Goal: Navigation & Orientation: Find specific page/section

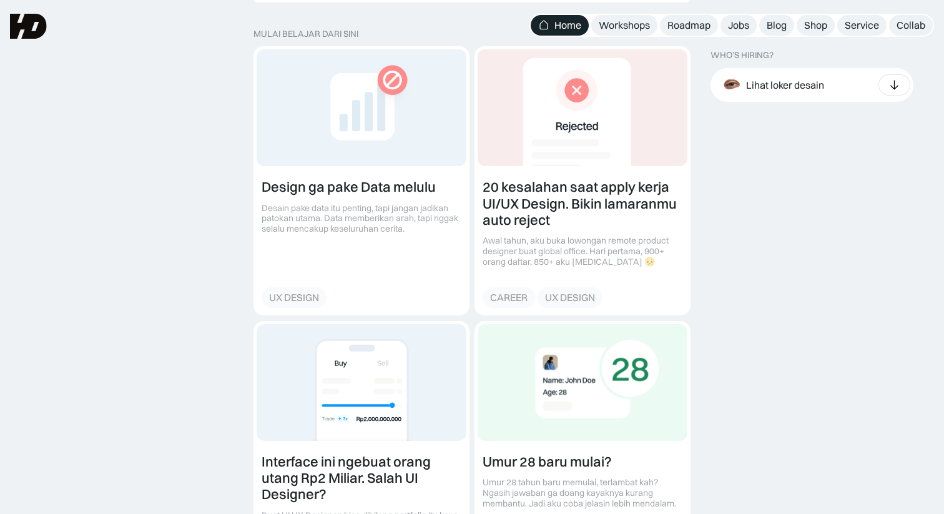
scroll to position [1373, 0]
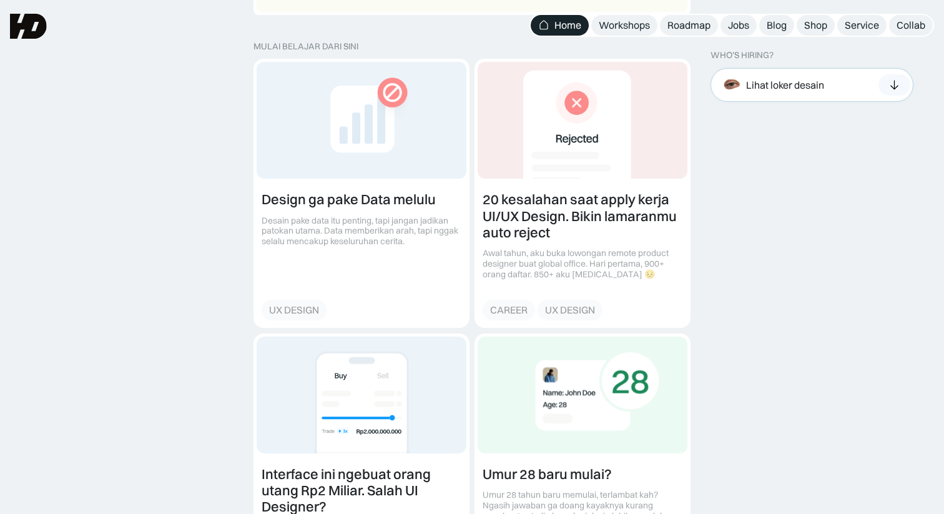
click at [759, 86] on div "Lihat loker desain" at bounding box center [785, 84] width 78 height 13
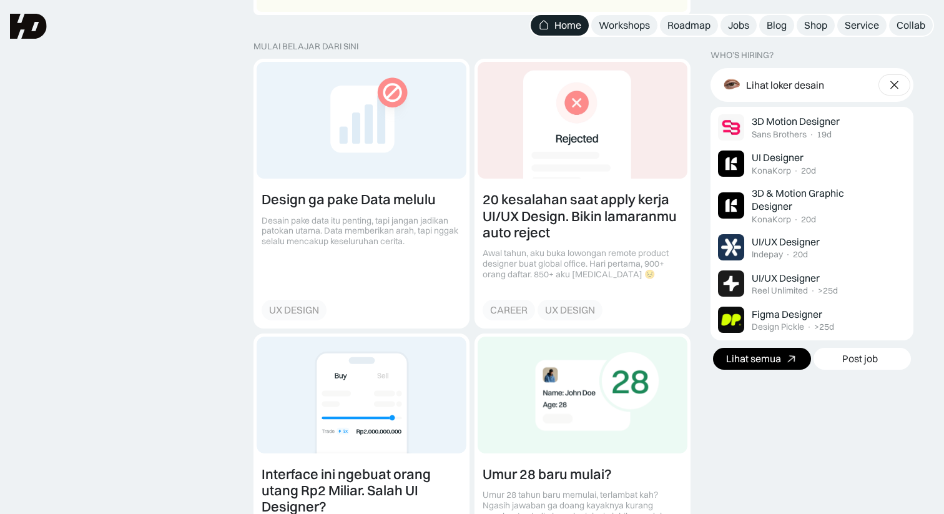
click at [763, 355] on div "Lihat semua" at bounding box center [753, 358] width 55 height 13
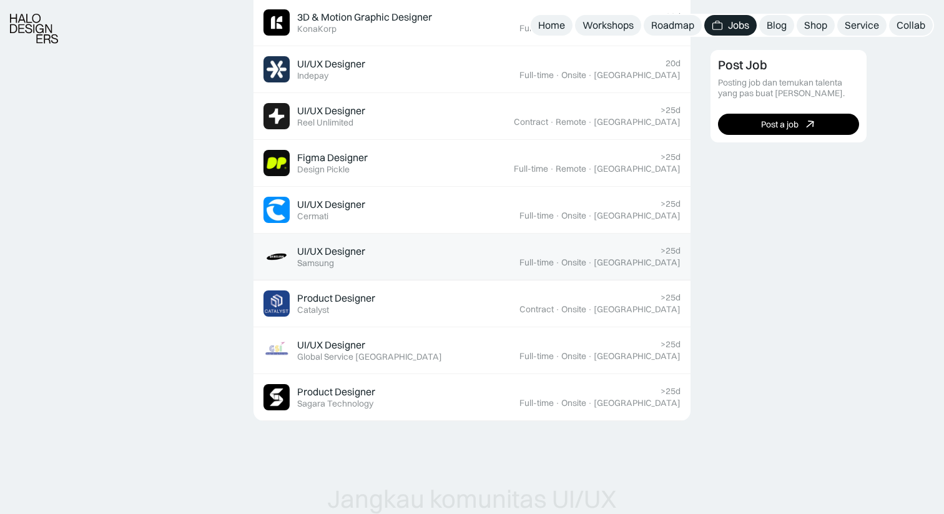
scroll to position [525, 0]
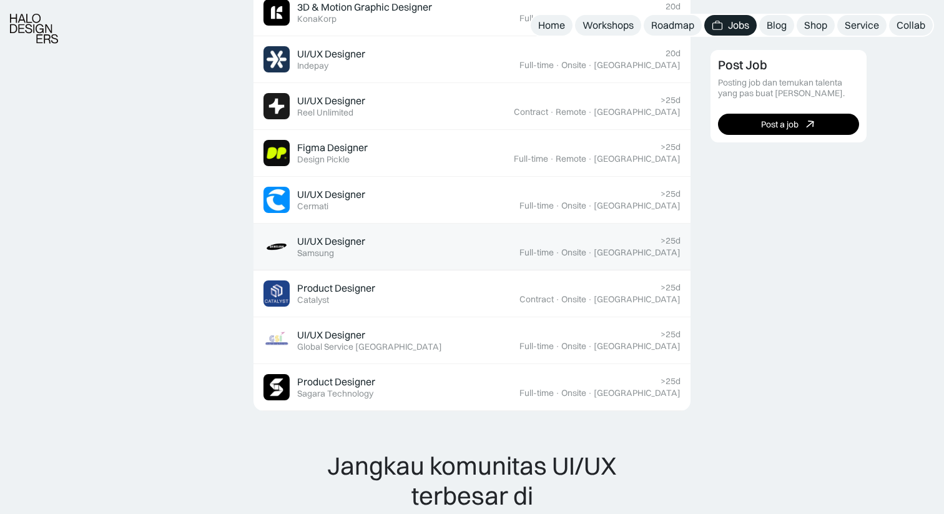
click at [488, 254] on div "UI/UX Designer Featured Samsung" at bounding box center [392, 247] width 256 height 26
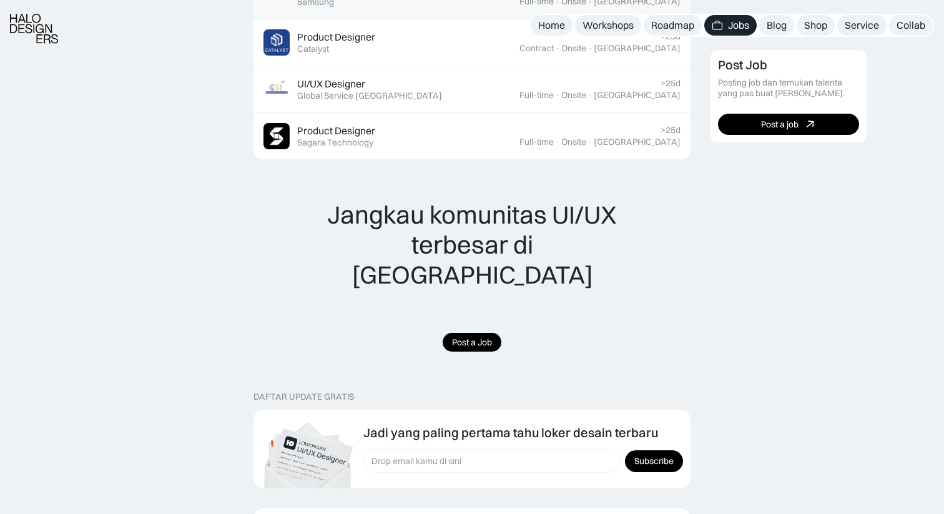
scroll to position [848, 0]
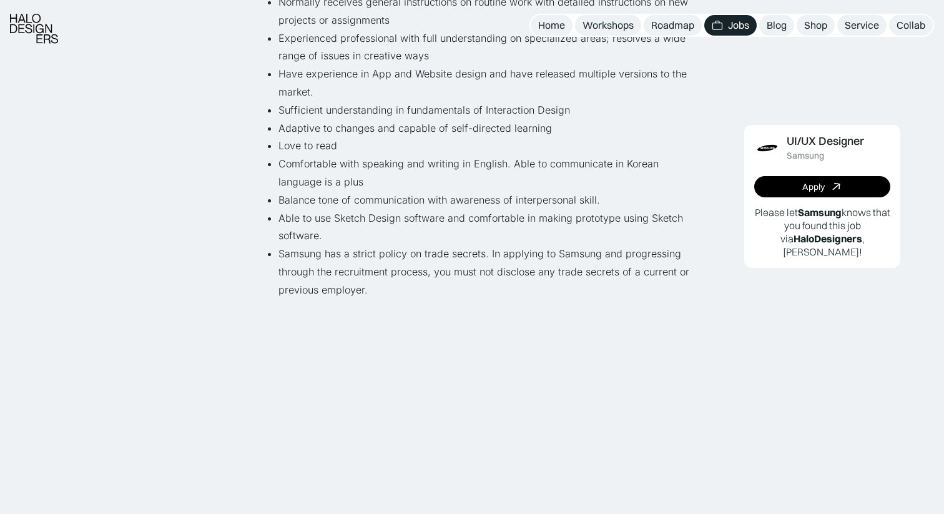
scroll to position [977, 0]
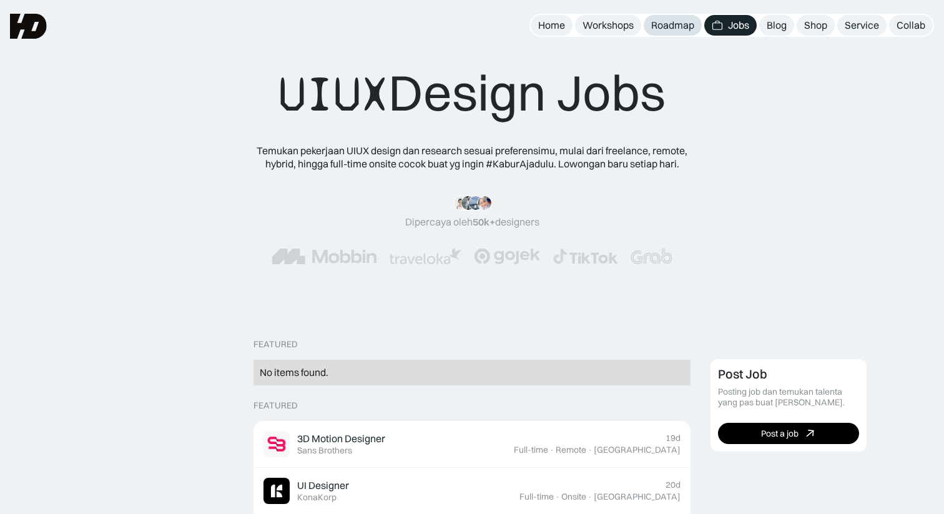
click at [666, 24] on div "Roadmap" at bounding box center [672, 25] width 43 height 13
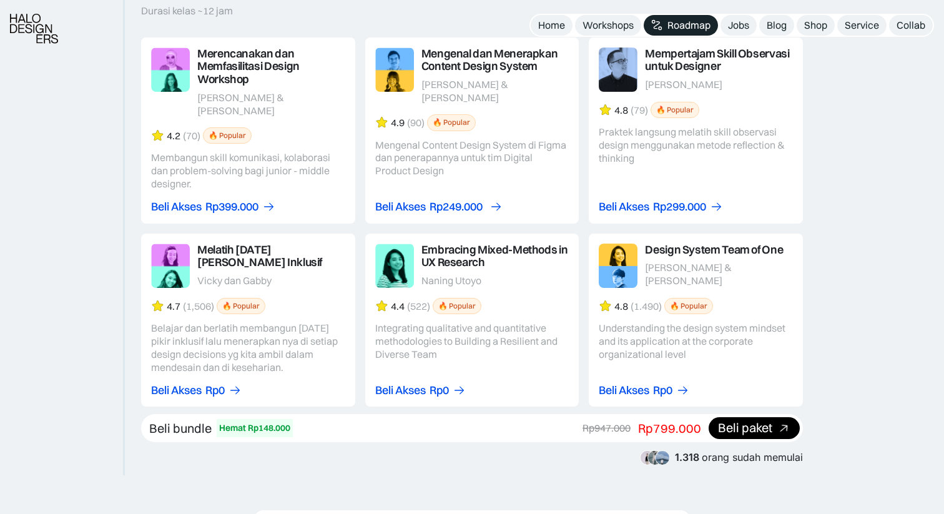
scroll to position [2124, 0]
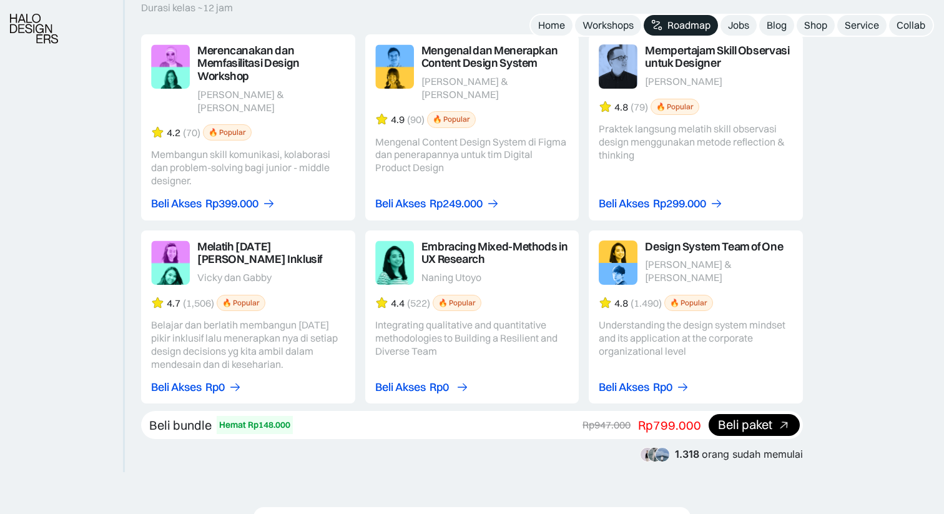
click at [447, 381] on div "Rp0" at bounding box center [439, 387] width 19 height 13
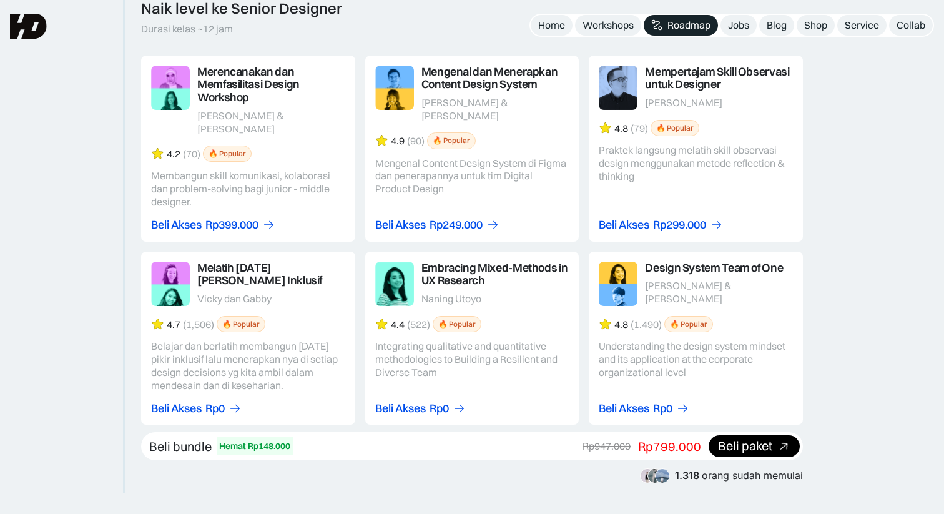
scroll to position [2093, 0]
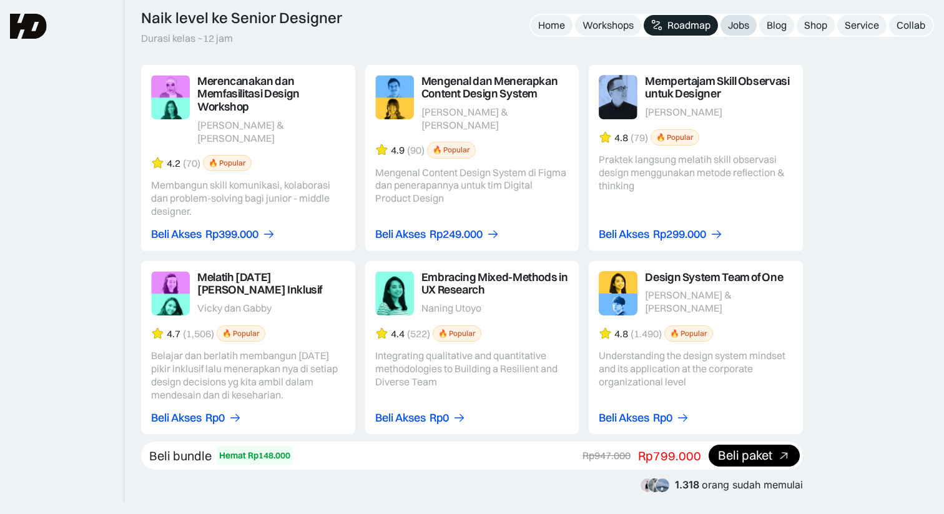
click at [735, 22] on div "Jobs" at bounding box center [738, 25] width 21 height 13
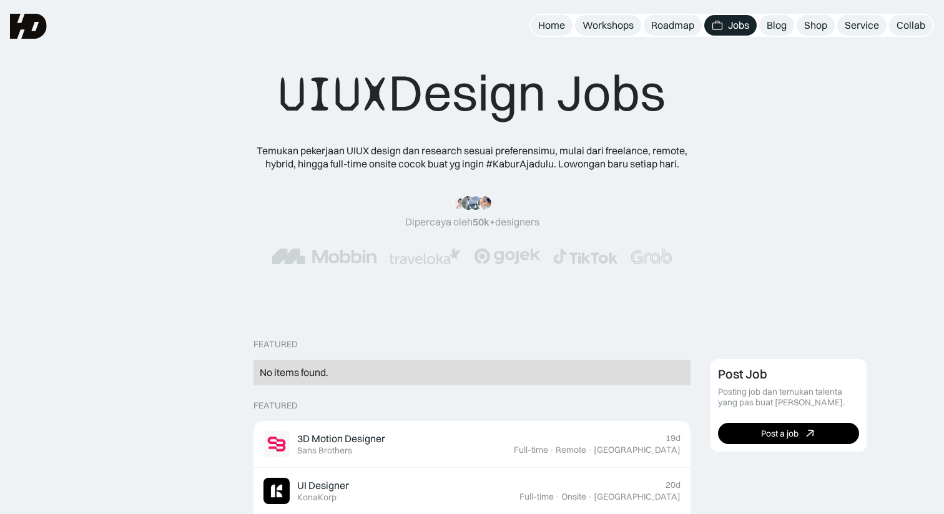
click at [517, 77] on div "UIUX Design Jobs" at bounding box center [472, 93] width 387 height 62
drag, startPoint x: 517, startPoint y: 85, endPoint x: 577, endPoint y: 84, distance: 60.6
click at [577, 84] on div "UIUX Design Jobs" at bounding box center [472, 93] width 387 height 62
drag, startPoint x: 438, startPoint y: 156, endPoint x: 468, endPoint y: 156, distance: 30.6
click at [468, 156] on div "Temukan pekerjaan UIUX design dan research sesuai preferensimu, mulai dari free…" at bounding box center [472, 157] width 450 height 26
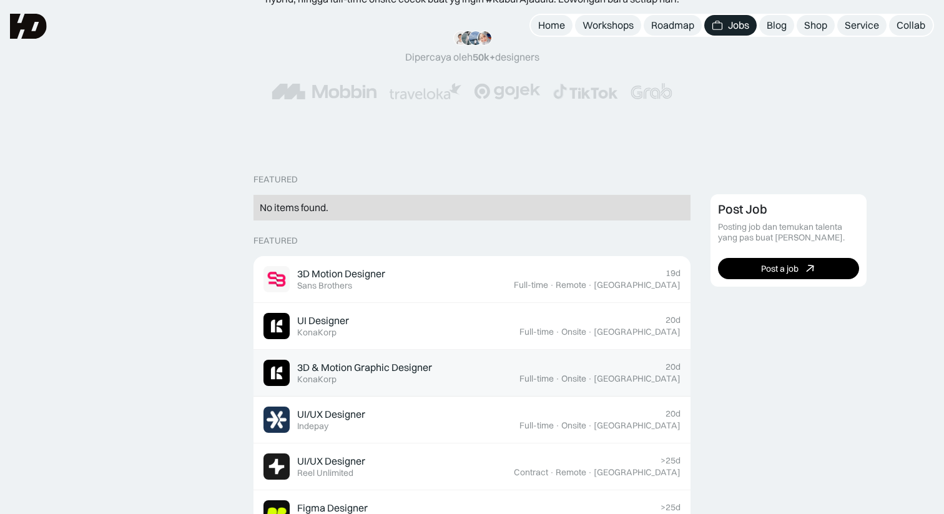
scroll to position [81, 0]
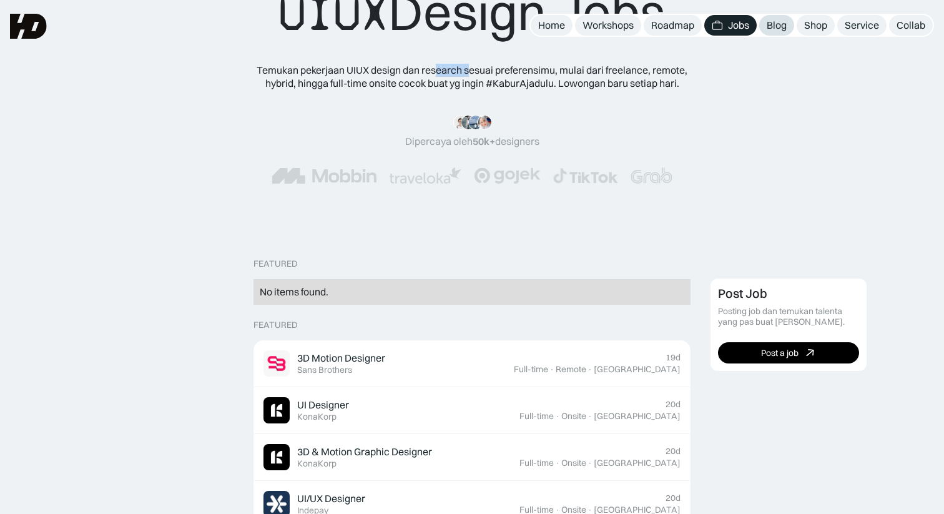
click at [778, 32] on link "Blog" at bounding box center [776, 25] width 35 height 21
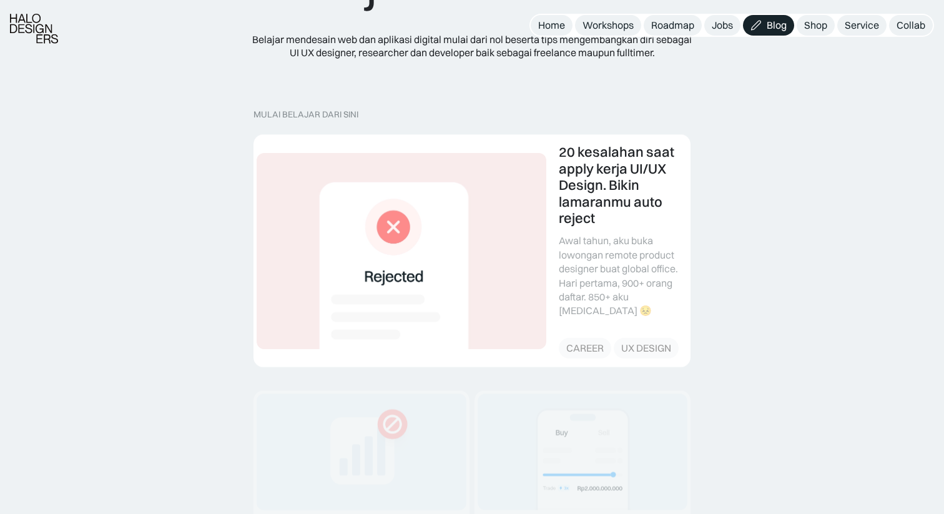
scroll to position [201, 0]
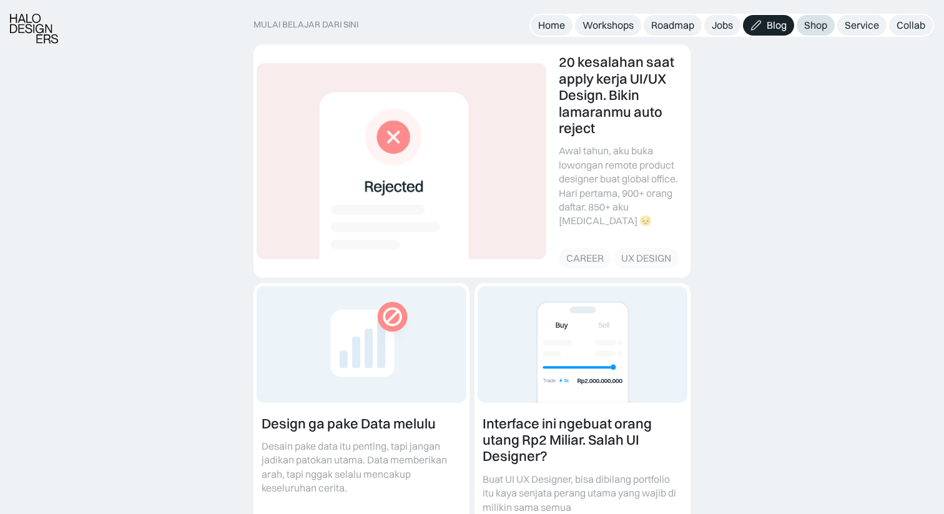
click at [812, 27] on div "Shop" at bounding box center [815, 25] width 23 height 13
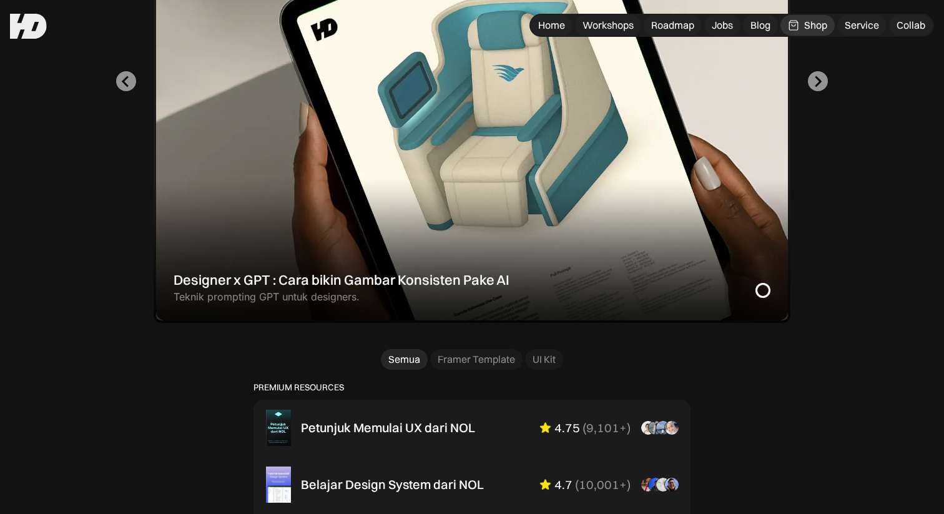
scroll to position [435, 0]
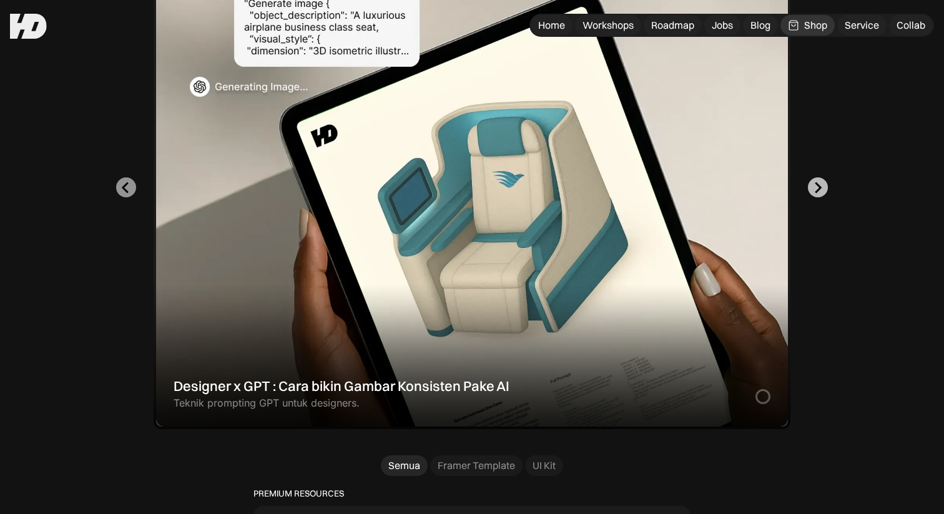
click at [814, 190] on icon "Next slide" at bounding box center [818, 188] width 12 height 12
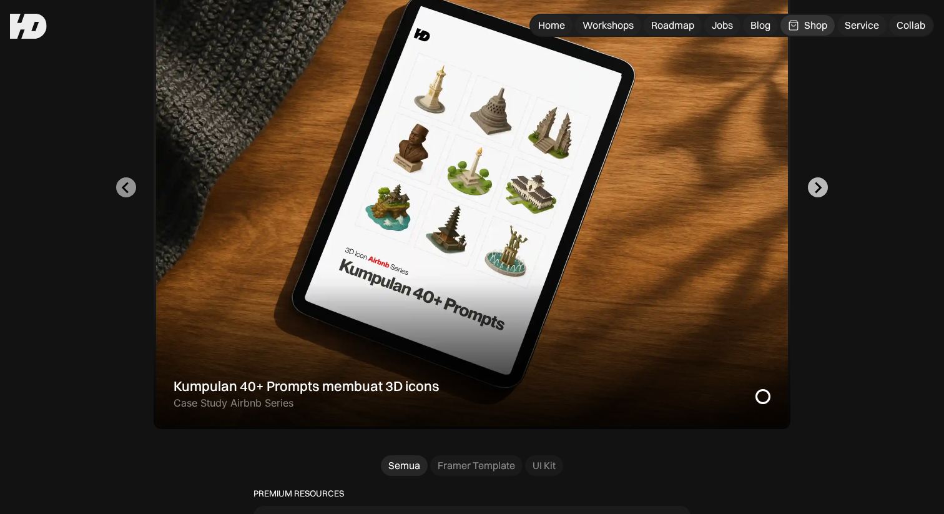
click at [814, 190] on icon "Go to first slide" at bounding box center [818, 188] width 12 height 12
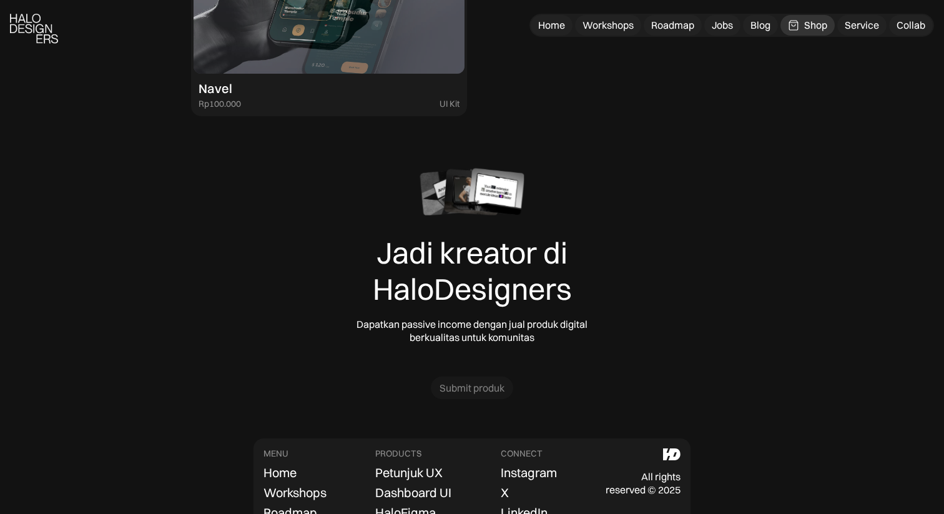
scroll to position [3842, 0]
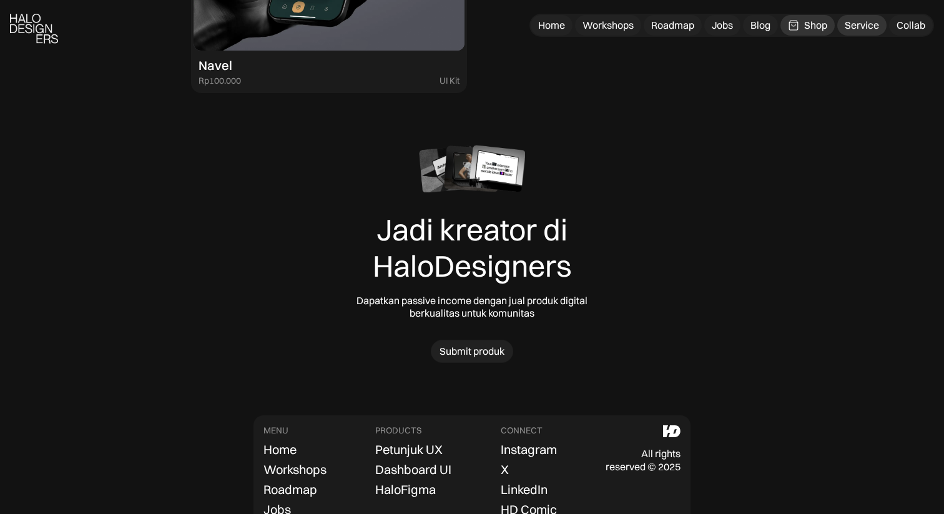
click at [869, 31] on div "Service" at bounding box center [862, 25] width 34 height 13
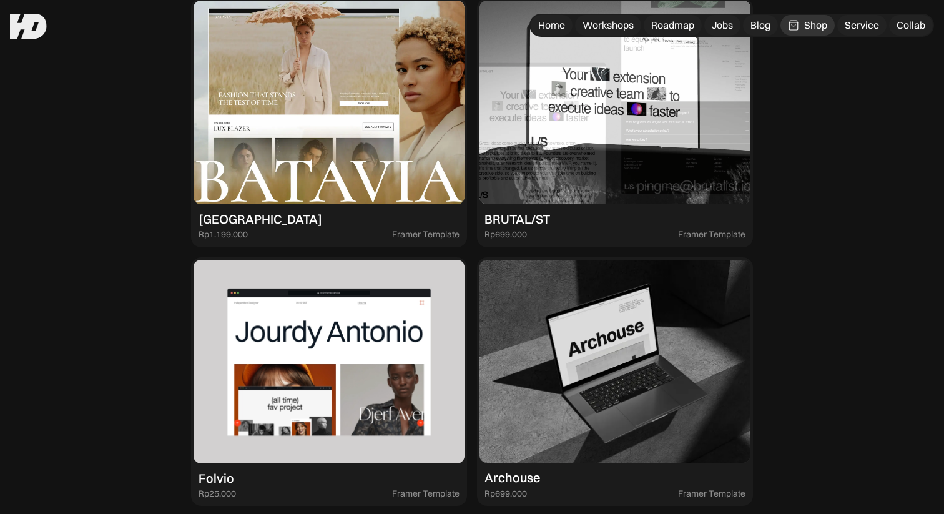
scroll to position [2704, 0]
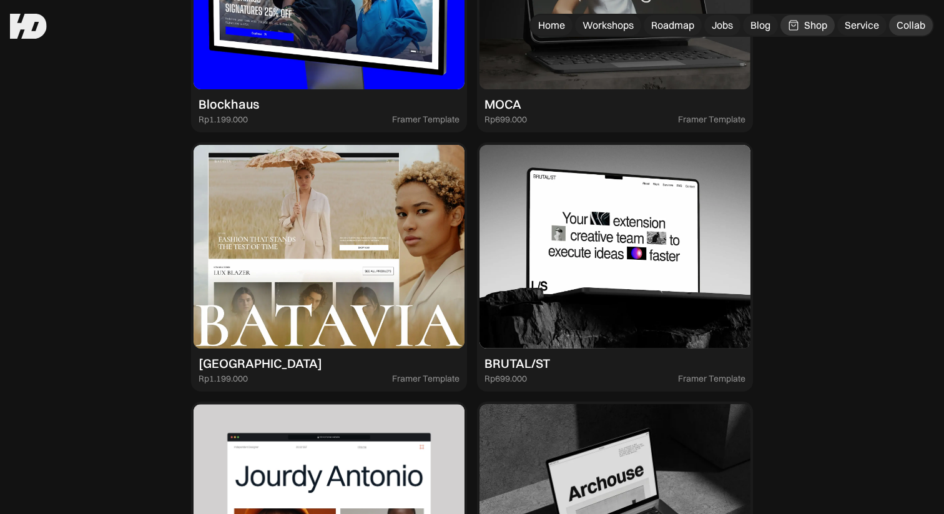
click at [900, 27] on div "Collab" at bounding box center [911, 25] width 29 height 13
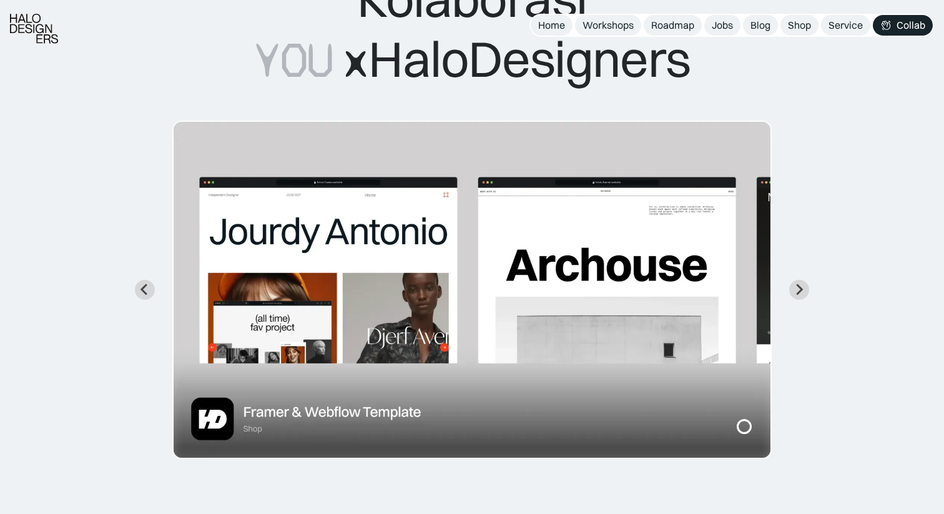
scroll to position [166, 0]
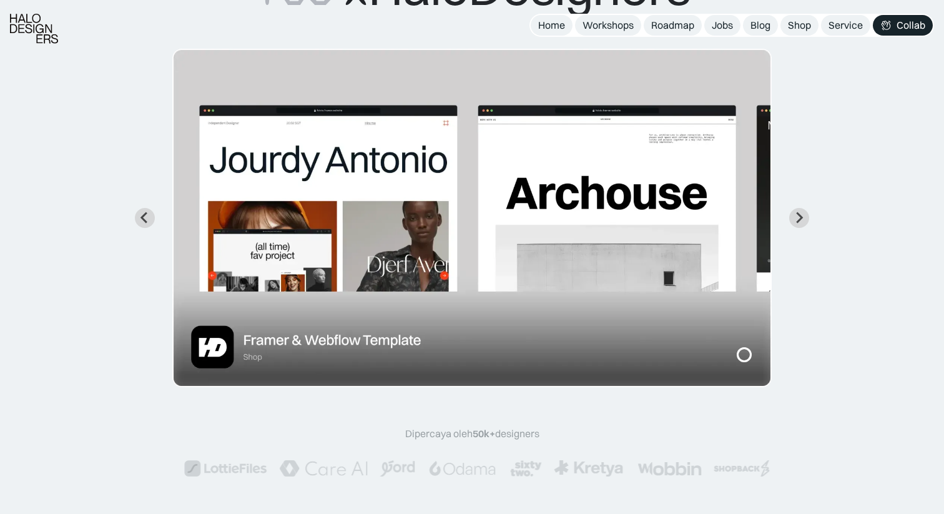
click at [789, 224] on div "Kolaborasi YOU x HaloDesigners Slide 2 of 8." at bounding box center [472, 142] width 844 height 490
click at [806, 217] on button "Next slide" at bounding box center [799, 218] width 20 height 20
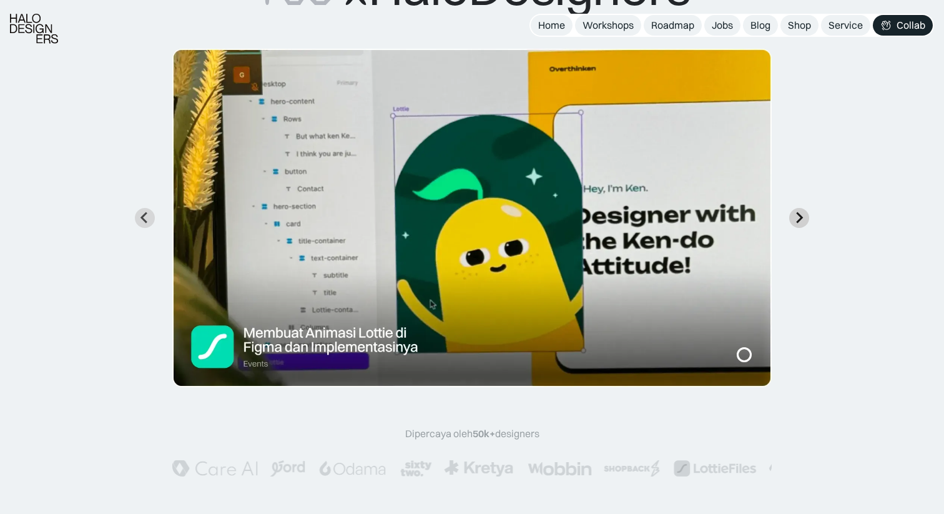
click at [806, 218] on button "Next slide" at bounding box center [799, 218] width 20 height 20
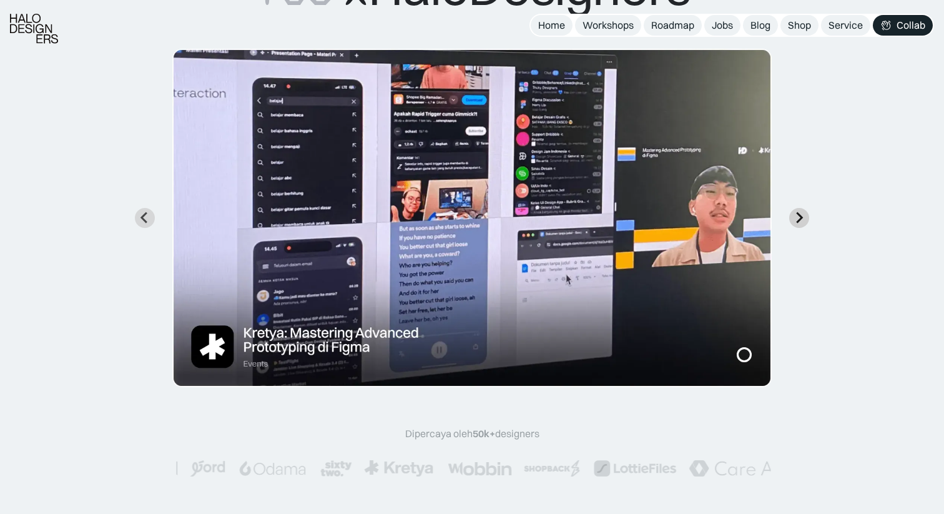
click at [806, 218] on button "Next slide" at bounding box center [799, 218] width 20 height 20
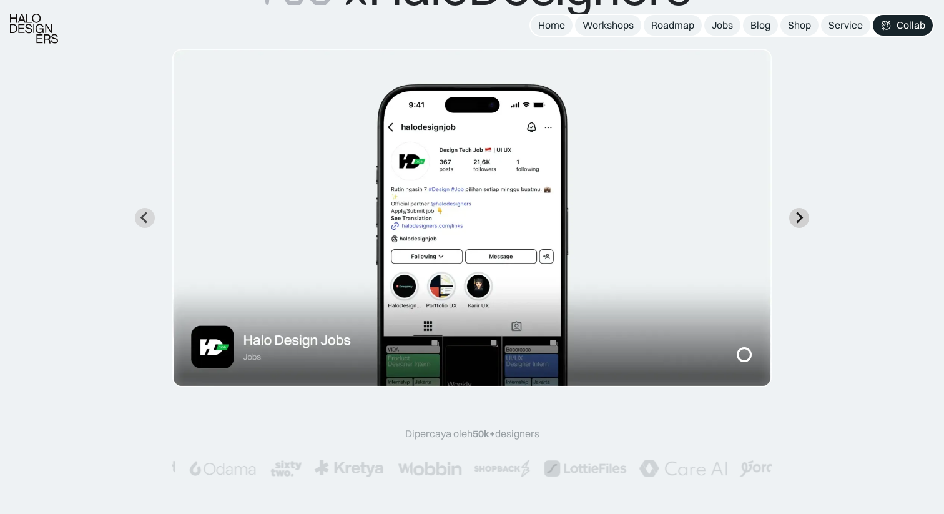
click at [806, 218] on button "Next slide" at bounding box center [799, 218] width 20 height 20
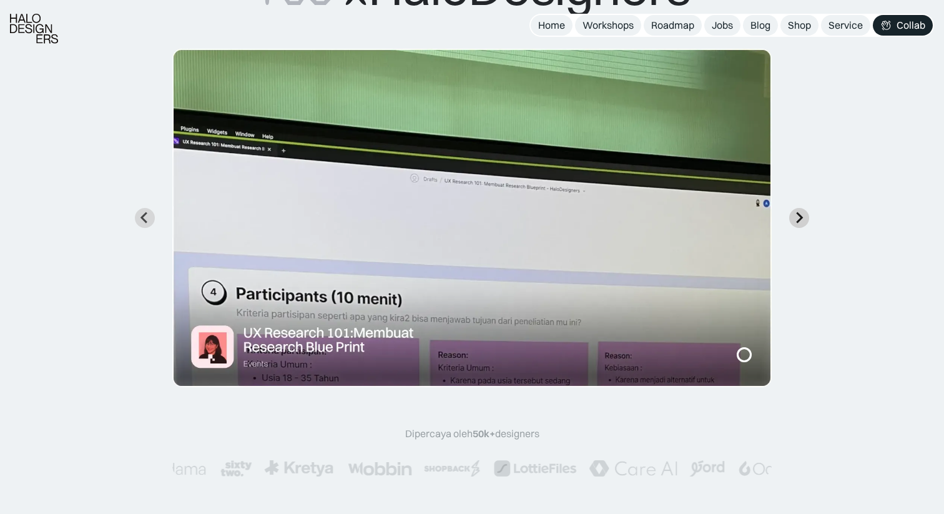
click at [806, 218] on button "Next slide" at bounding box center [799, 218] width 20 height 20
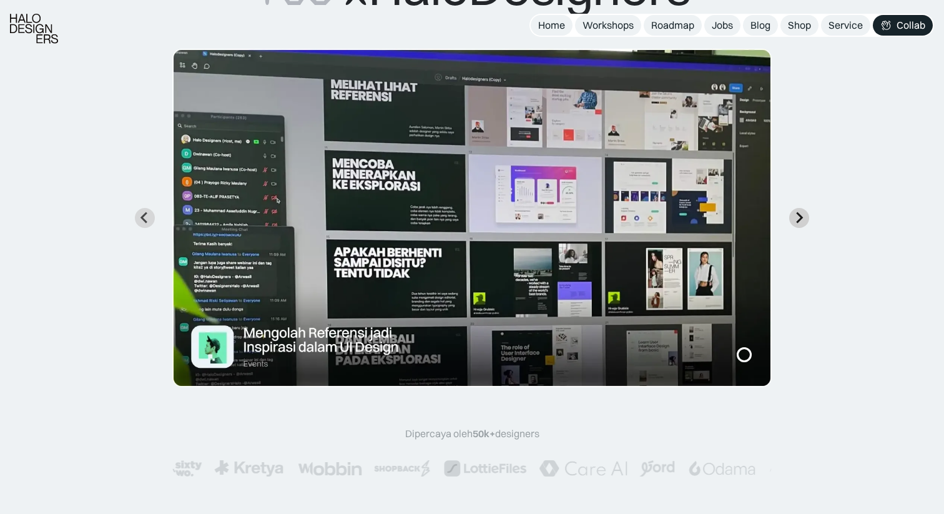
click at [806, 218] on button "Next slide" at bounding box center [799, 218] width 20 height 20
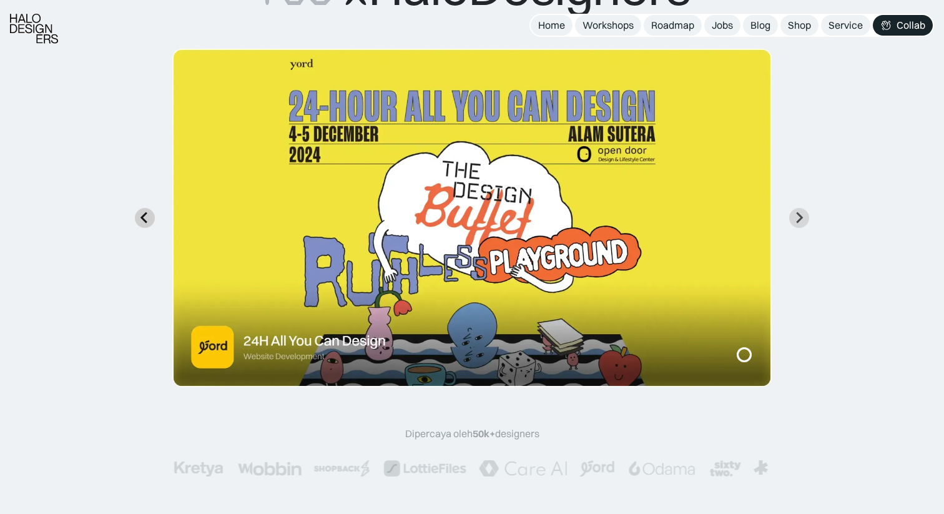
click at [141, 216] on icon "Previous slide" at bounding box center [145, 218] width 12 height 12
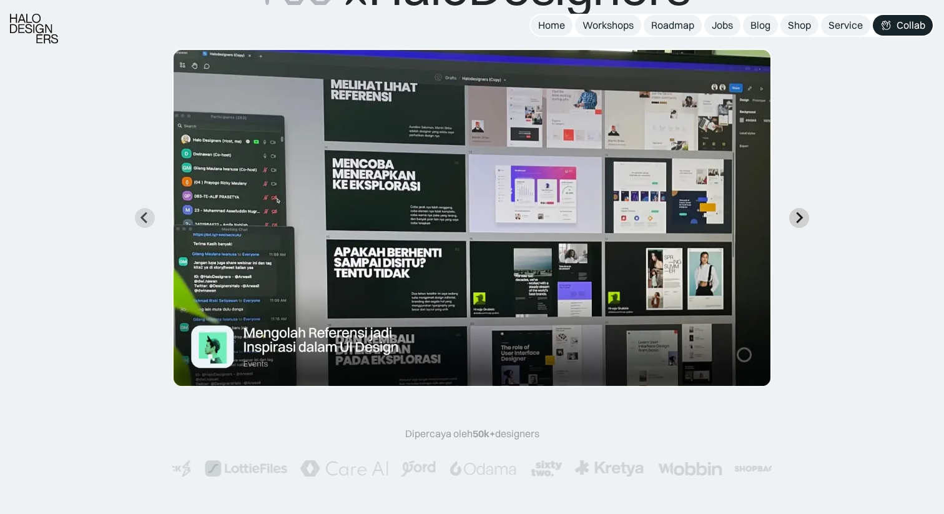
click at [805, 214] on button "Next slide" at bounding box center [799, 218] width 20 height 20
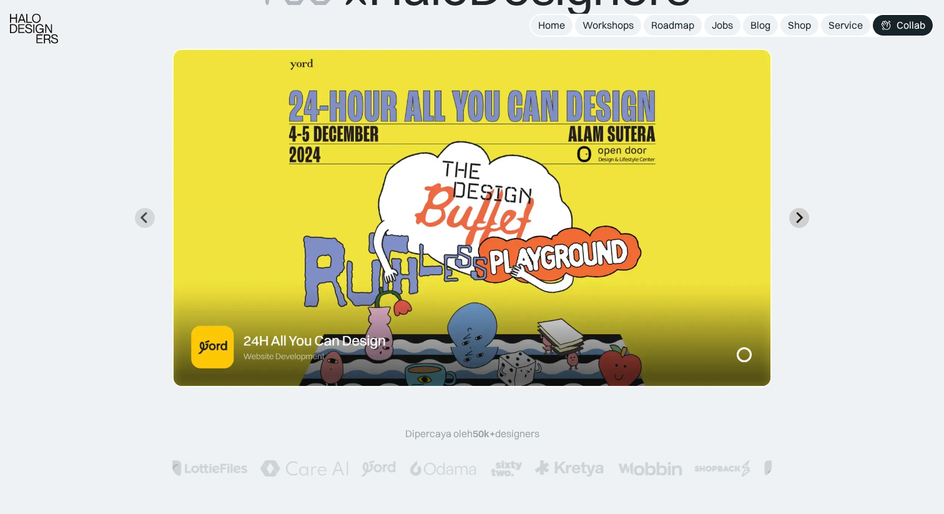
click at [805, 214] on button "Go to first slide" at bounding box center [799, 218] width 20 height 20
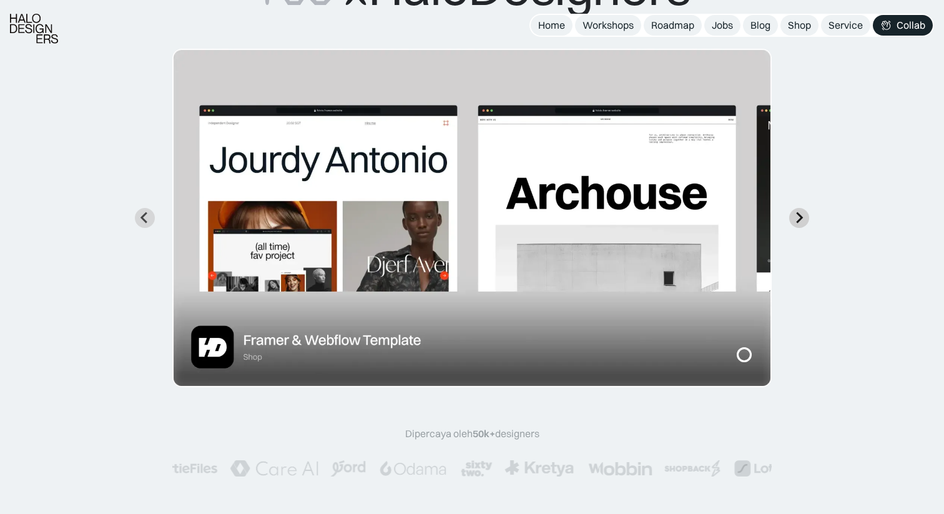
click at [805, 214] on button "Next slide" at bounding box center [799, 218] width 20 height 20
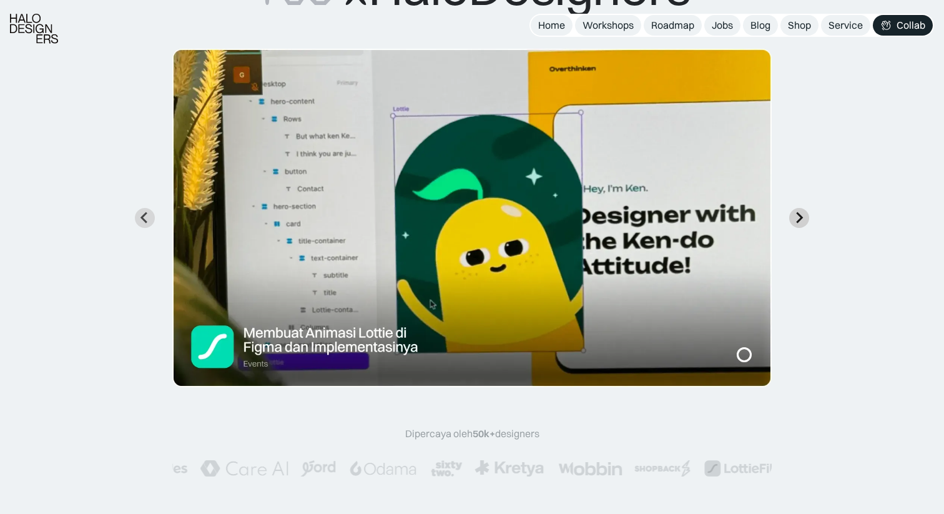
click at [805, 214] on button "Next slide" at bounding box center [799, 218] width 20 height 20
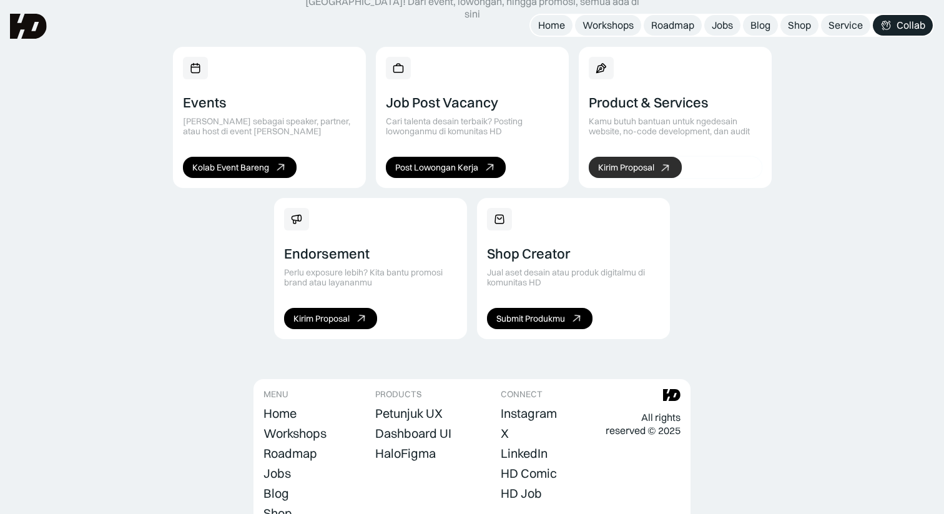
scroll to position [820, 0]
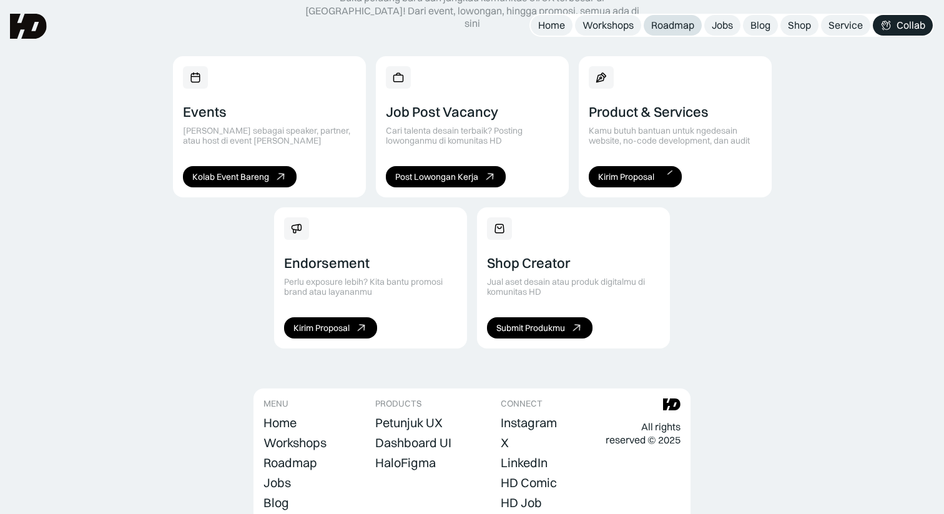
click at [661, 24] on div "Roadmap" at bounding box center [672, 25] width 43 height 13
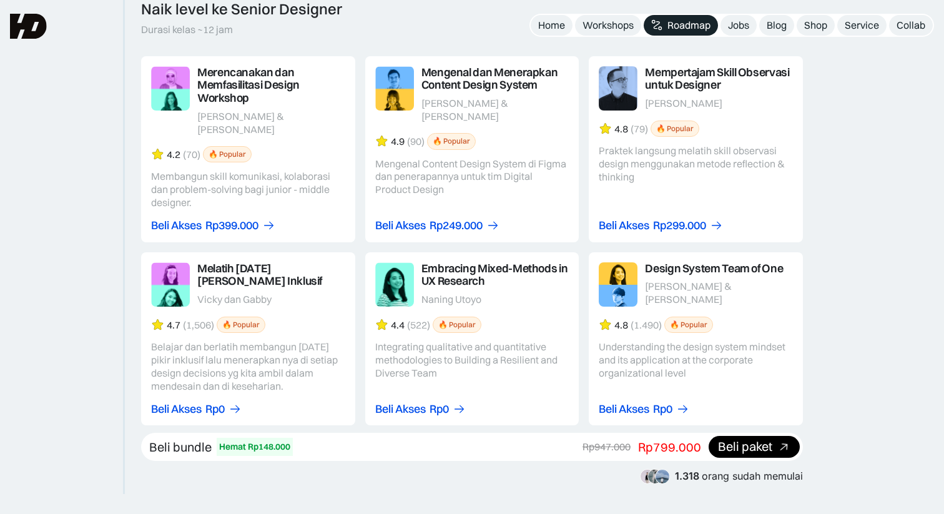
scroll to position [2084, 0]
